Goal: Task Accomplishment & Management: Manage account settings

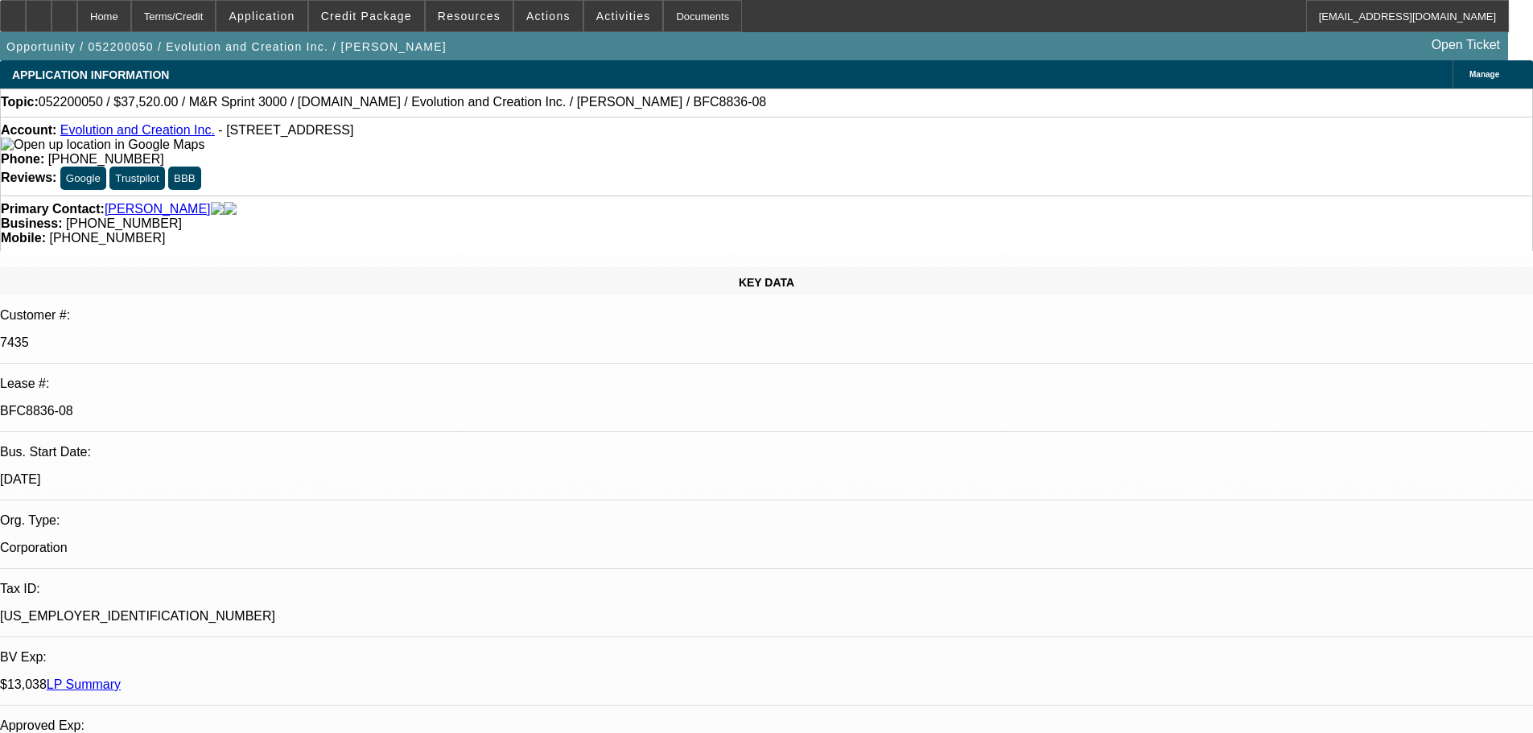
select select "0"
select select "2"
select select "0"
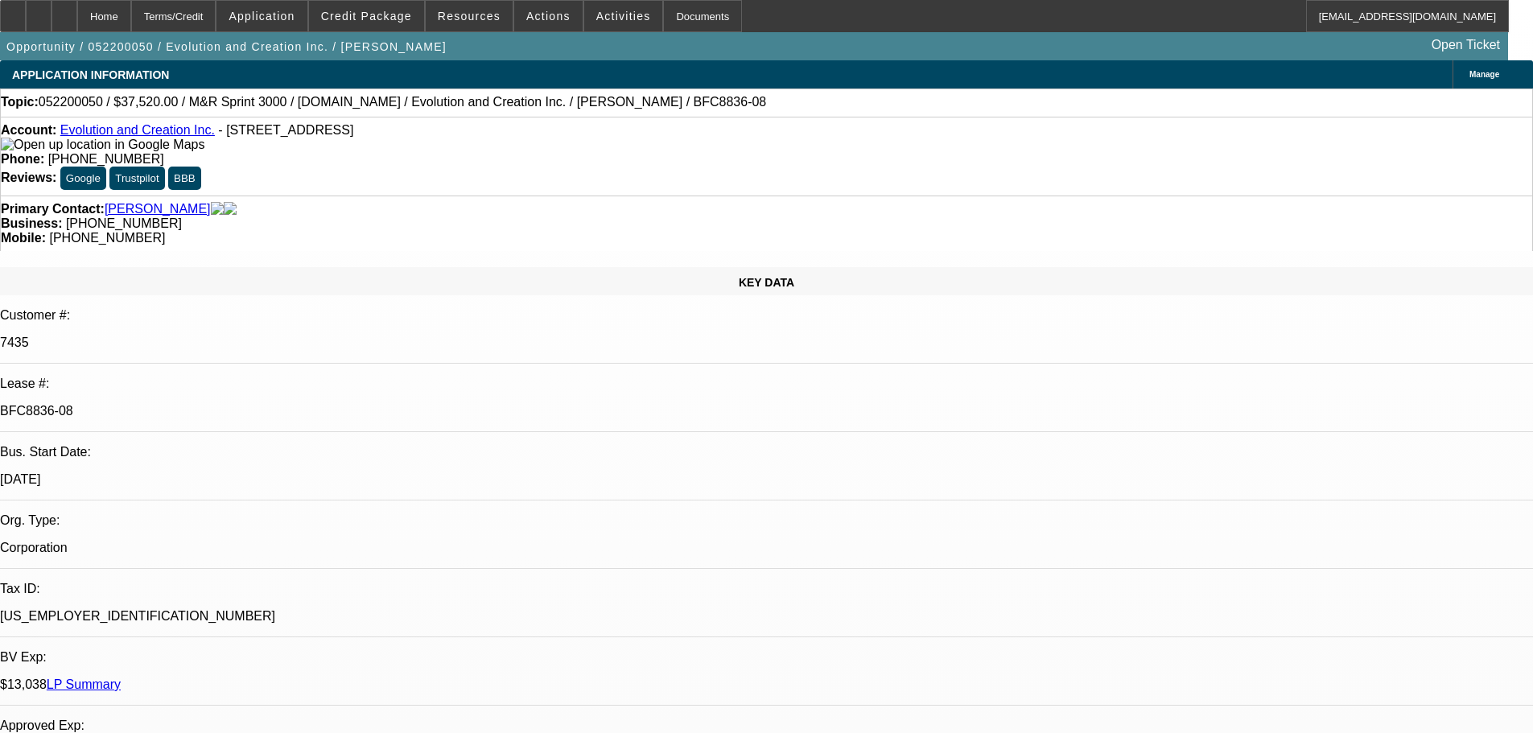
select select "2"
select select "0"
select select "2"
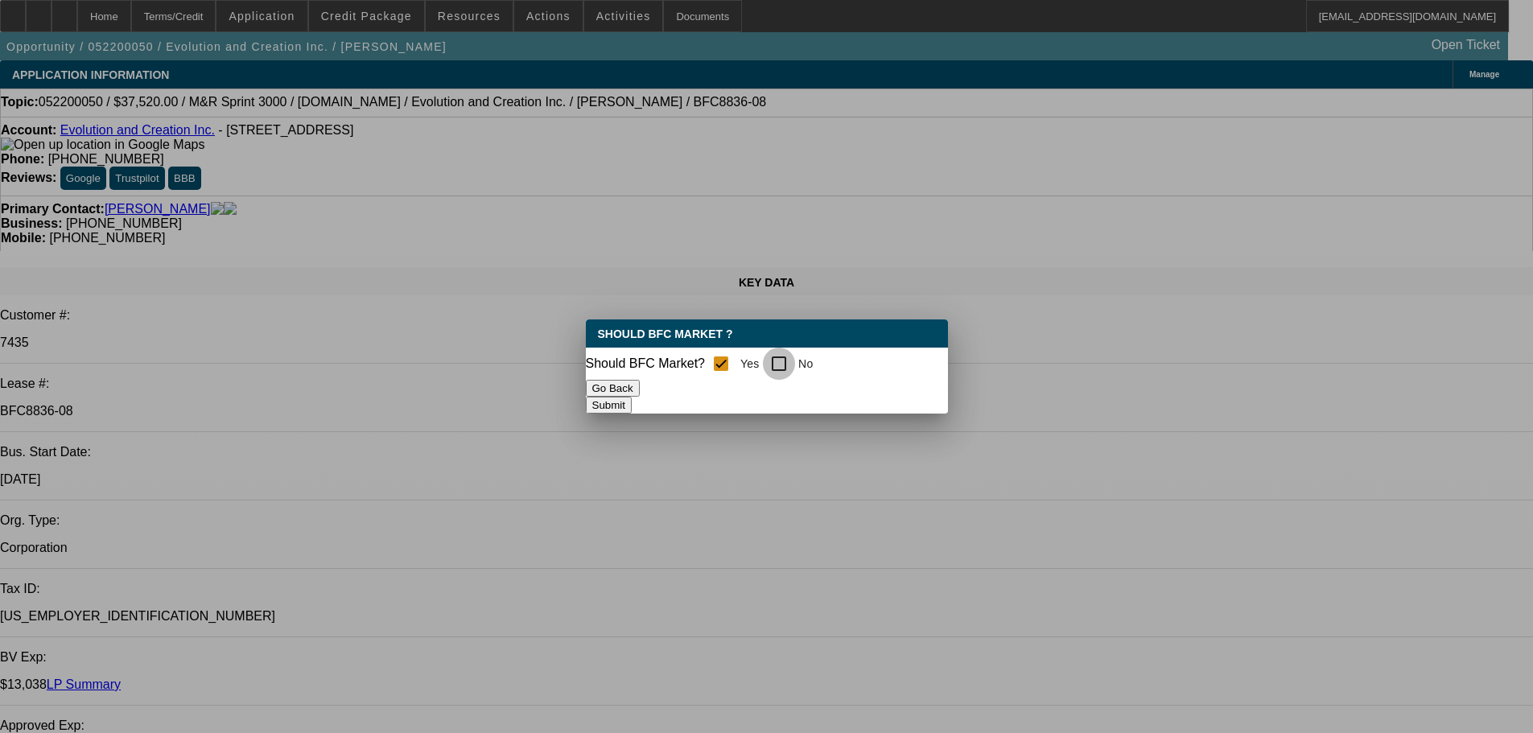
click at [785, 362] on input "No" at bounding box center [779, 364] width 32 height 32
checkbox input "true"
checkbox input "false"
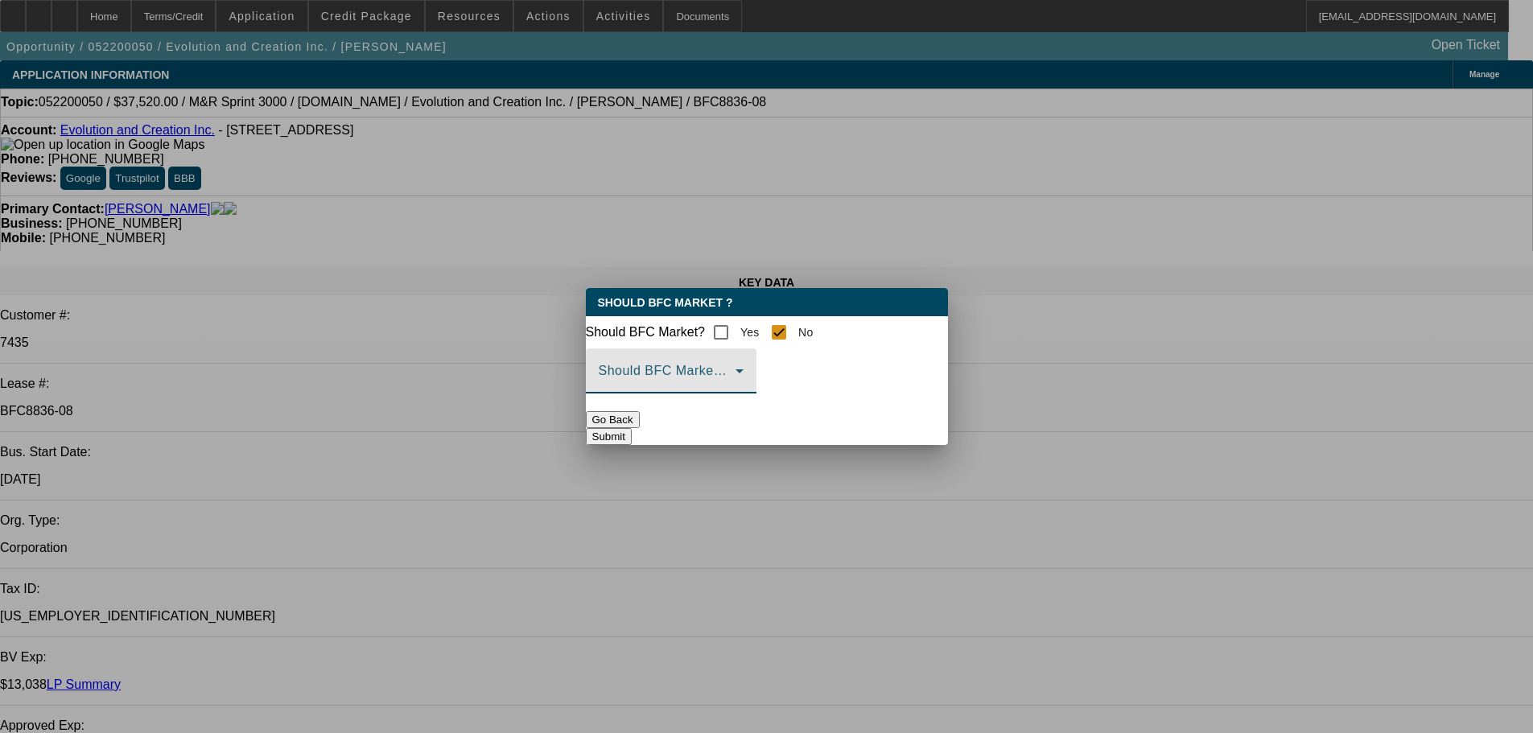
click at [743, 373] on icon at bounding box center [739, 371] width 8 height 4
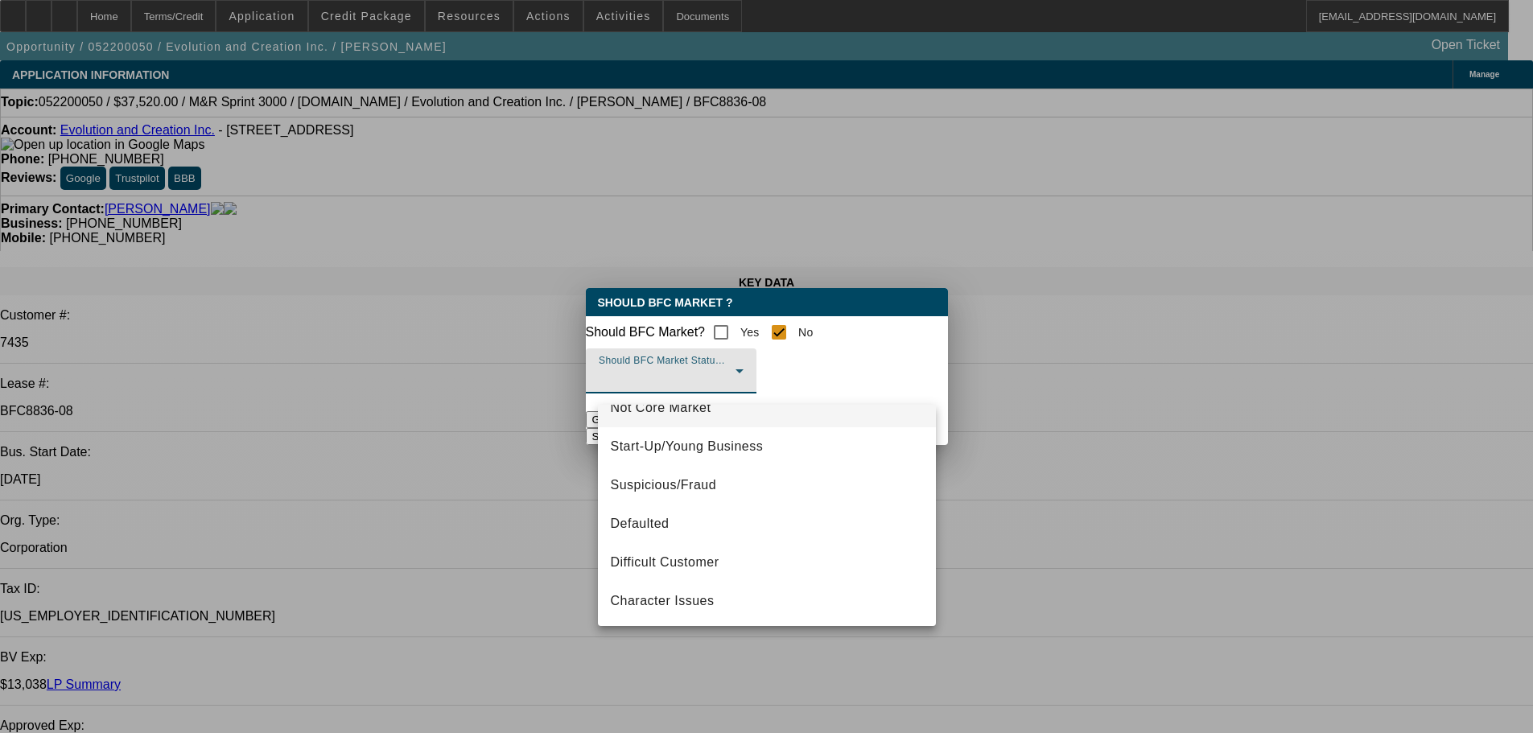
scroll to position [101, 0]
click at [661, 517] on span "Defaulted" at bounding box center [640, 522] width 59 height 19
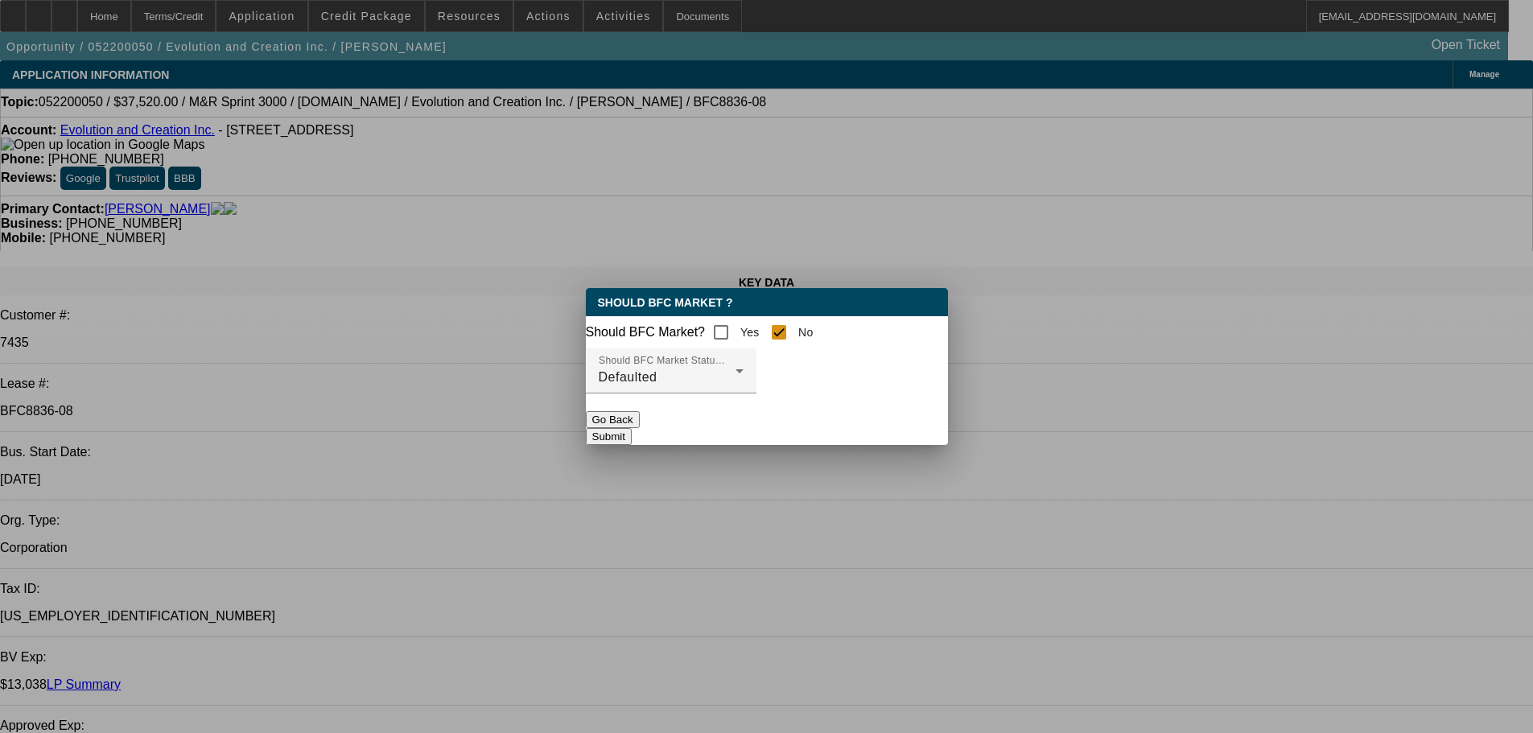
click at [632, 435] on button "Submit" at bounding box center [609, 436] width 46 height 17
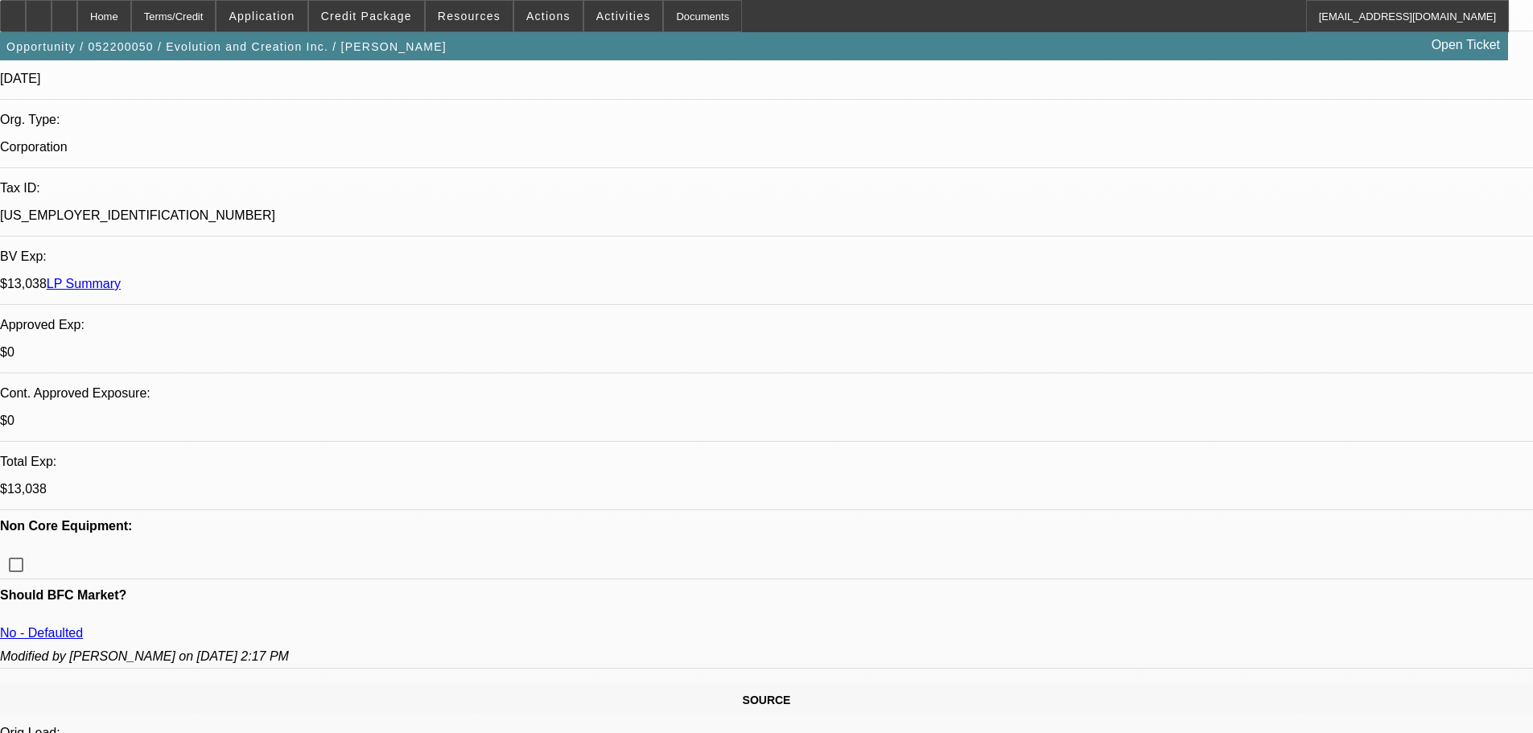
scroll to position [724, 0]
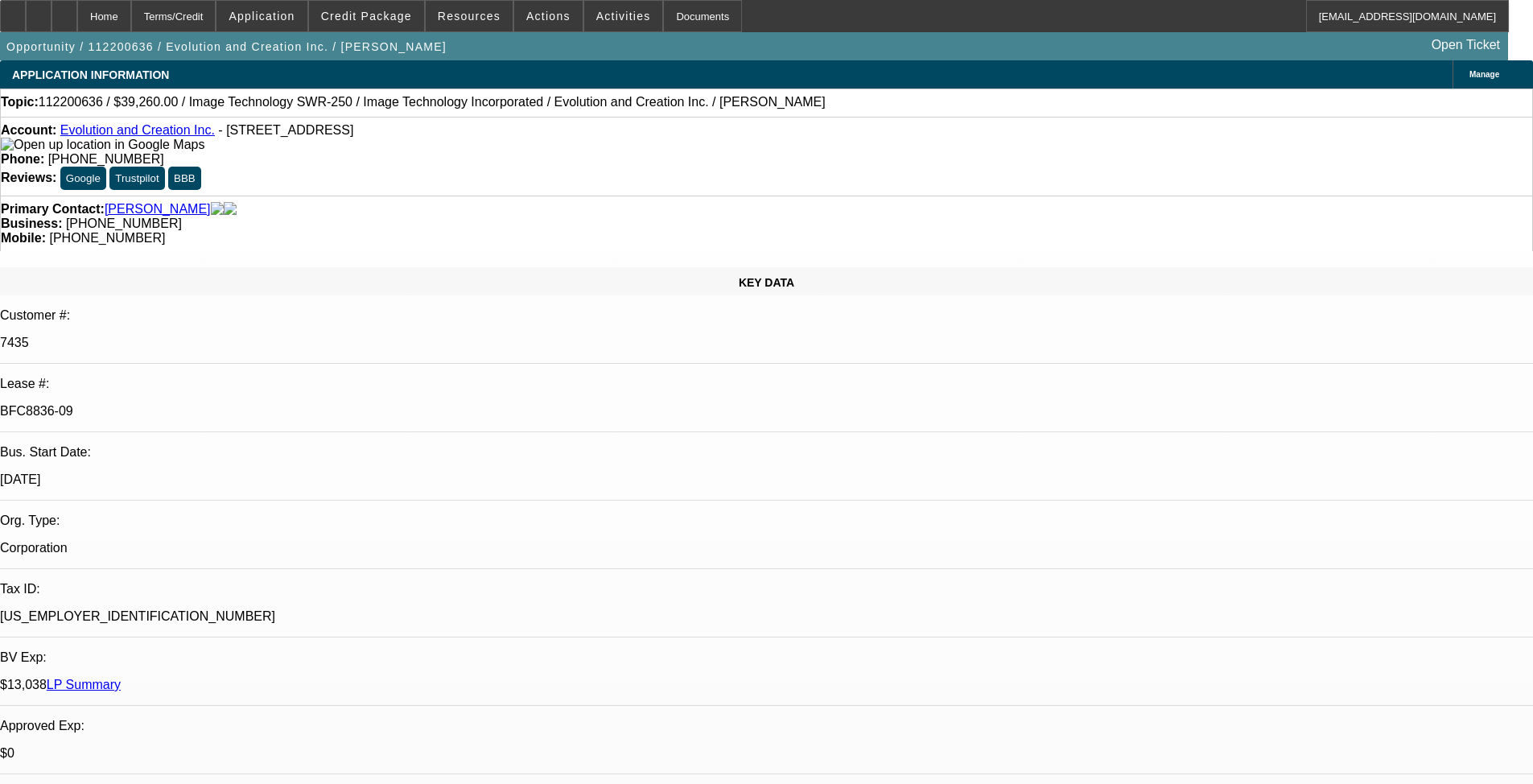
select select "0.2"
select select "0"
select select "2"
select select "0.2"
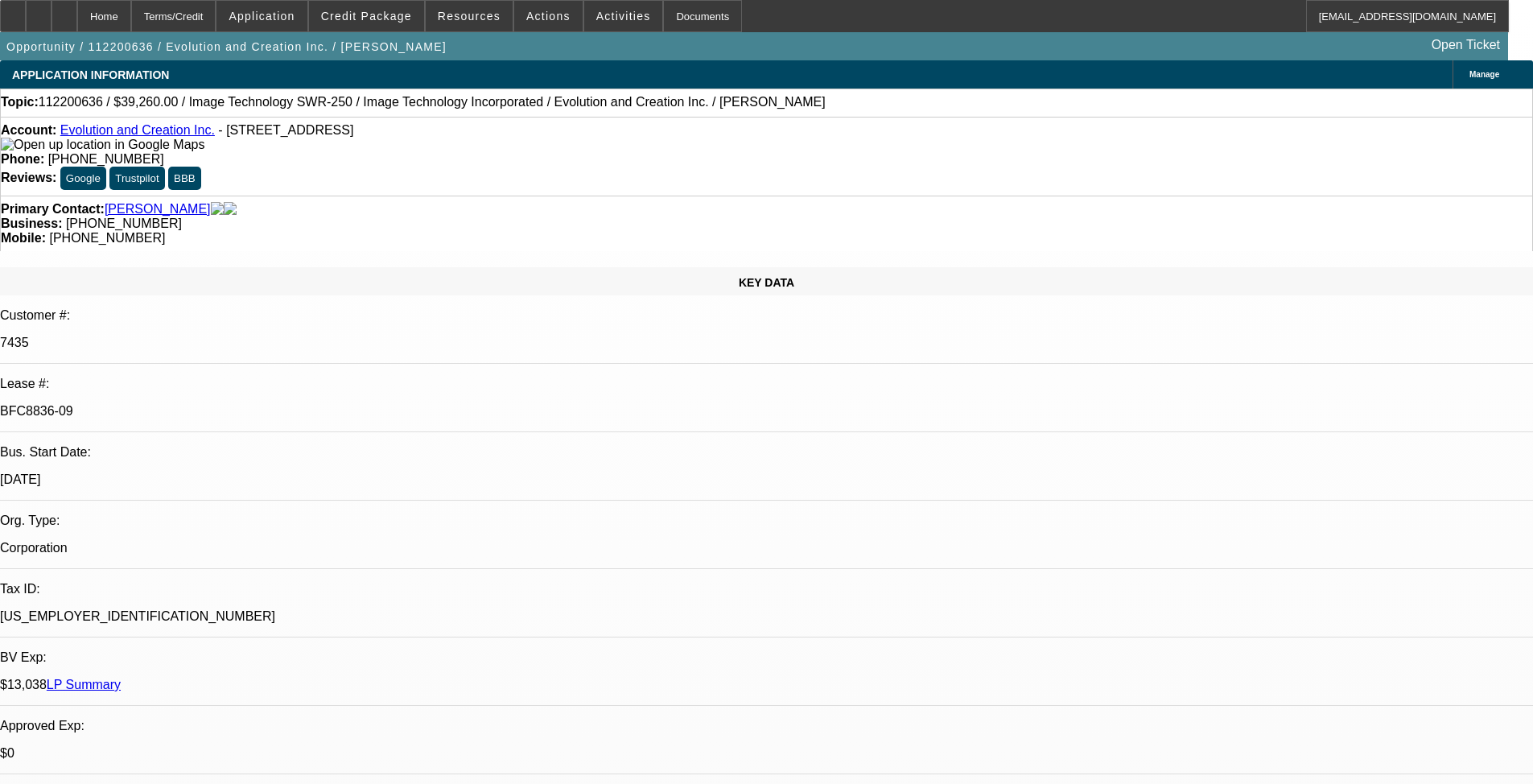
select select "0"
select select "0.1"
select select "4"
select select "0.2"
select select "0"
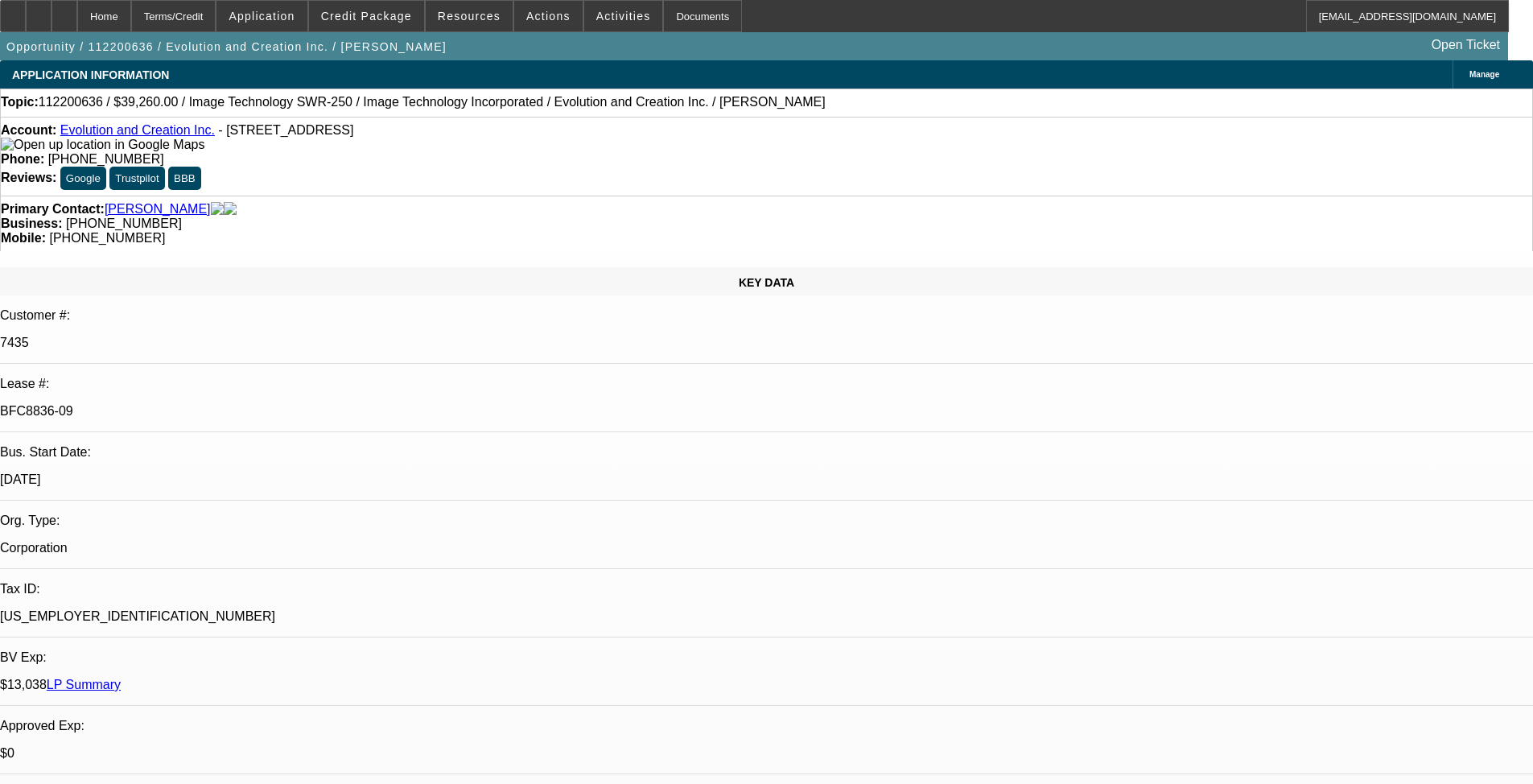
select select "0"
select select "2"
select select "0.2"
select select "0"
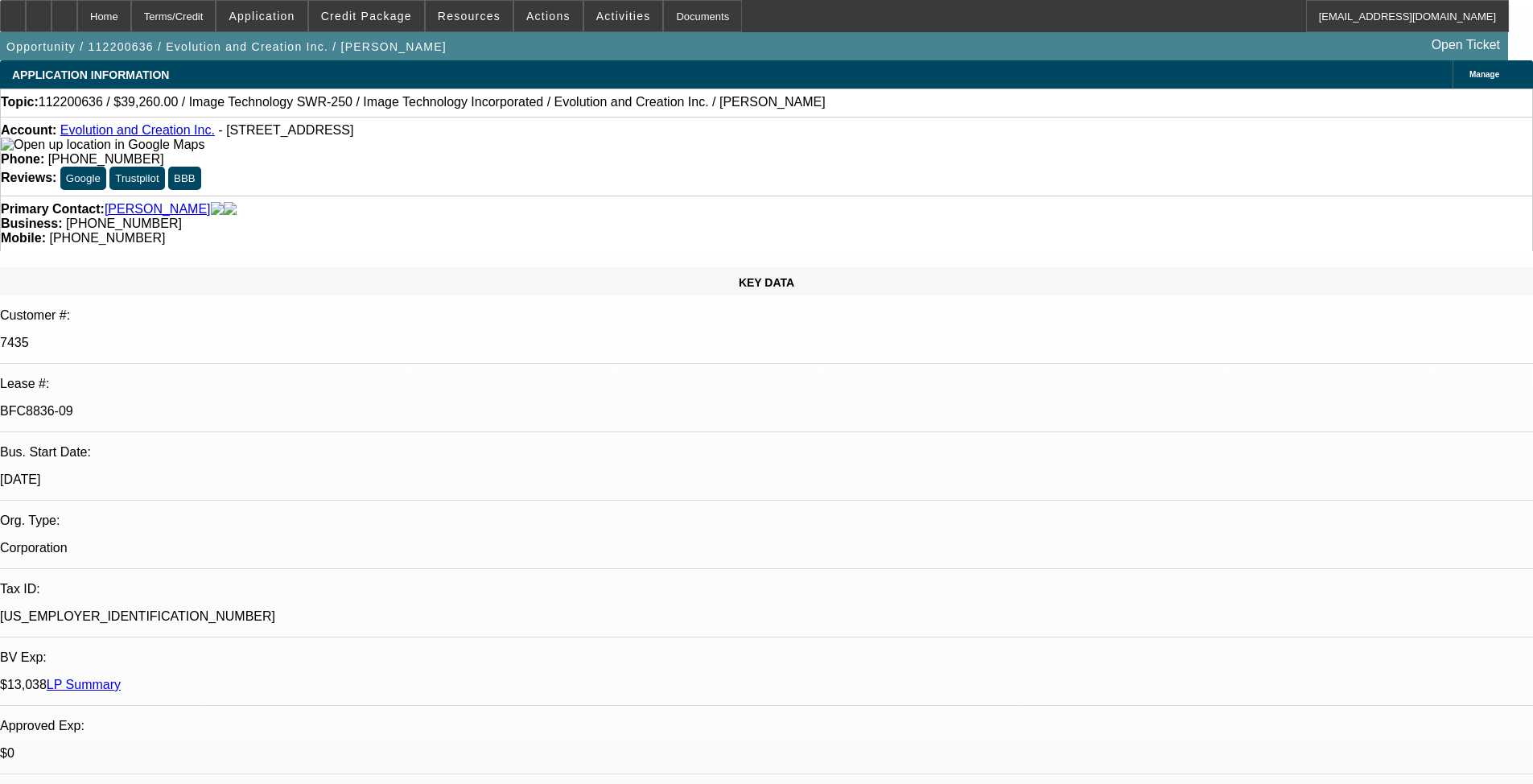
select select "2"
click at [390, 4] on span at bounding box center [366, 16] width 115 height 39
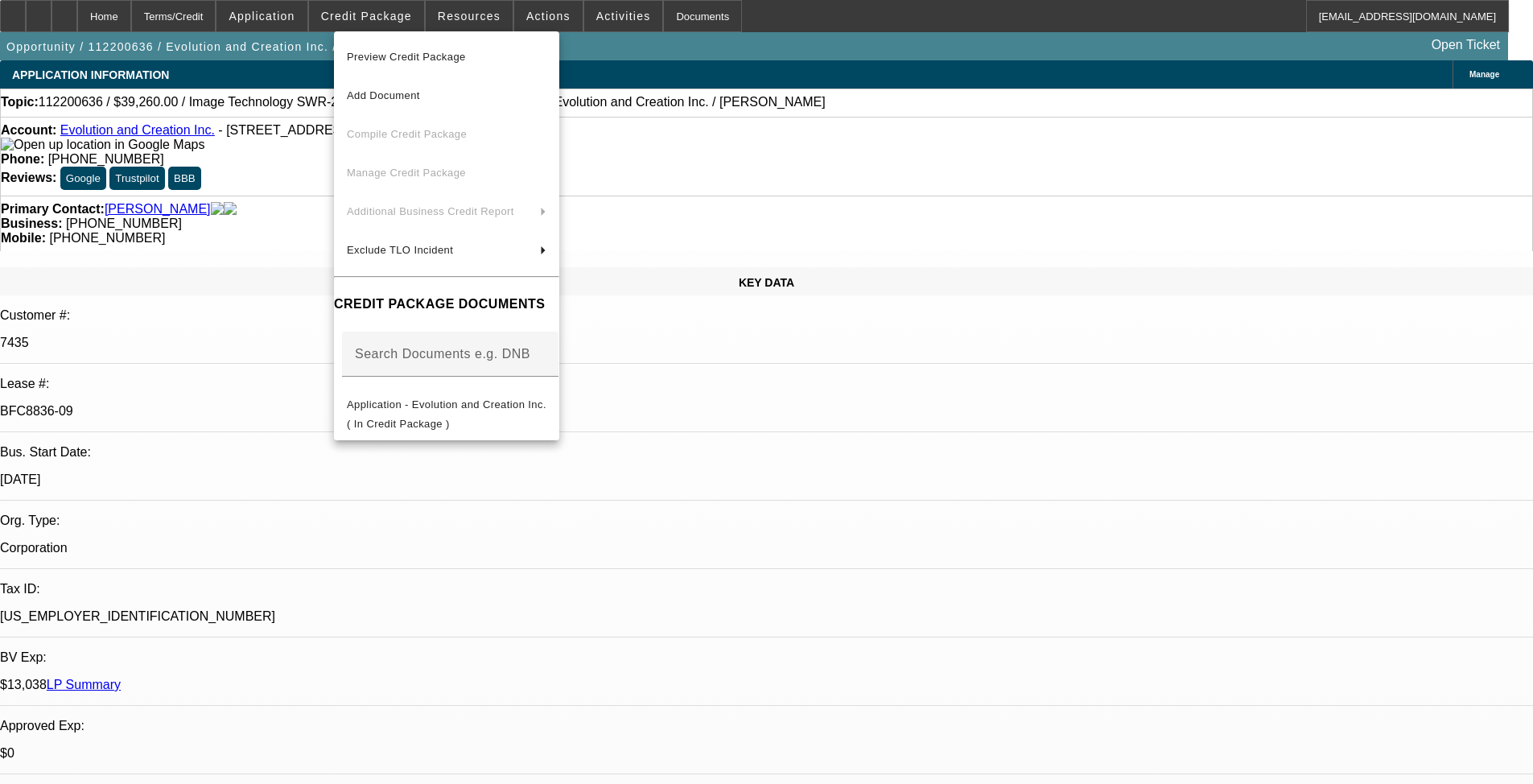
click at [395, 55] on span "Preview Credit Package" at bounding box center [406, 57] width 119 height 12
